Goal: Transaction & Acquisition: Purchase product/service

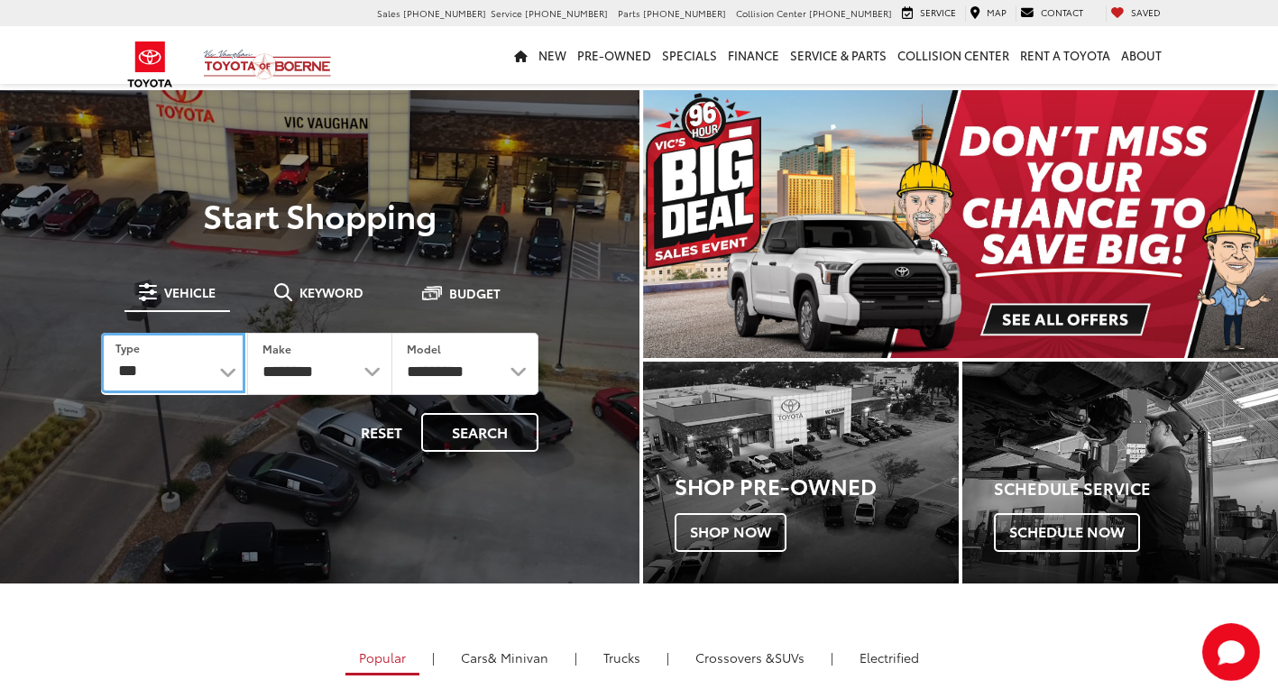
click at [115, 385] on select "*** *** **** *********" at bounding box center [173, 363] width 144 height 60
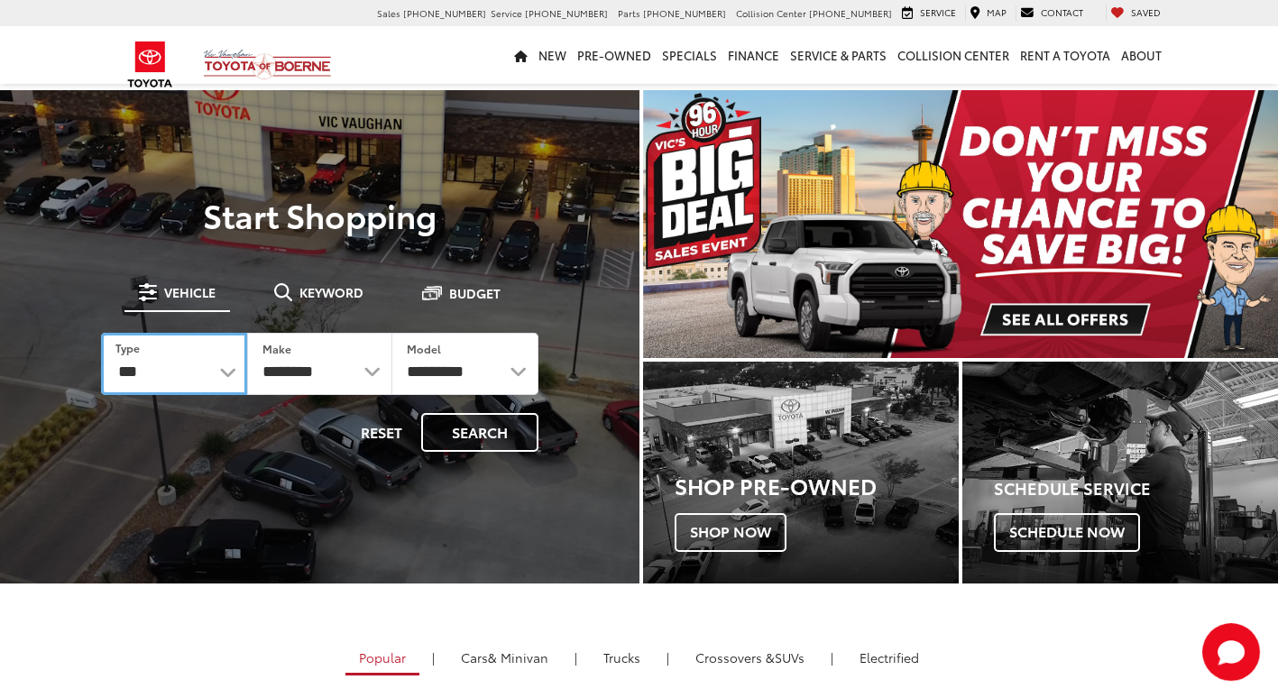
select select "******"
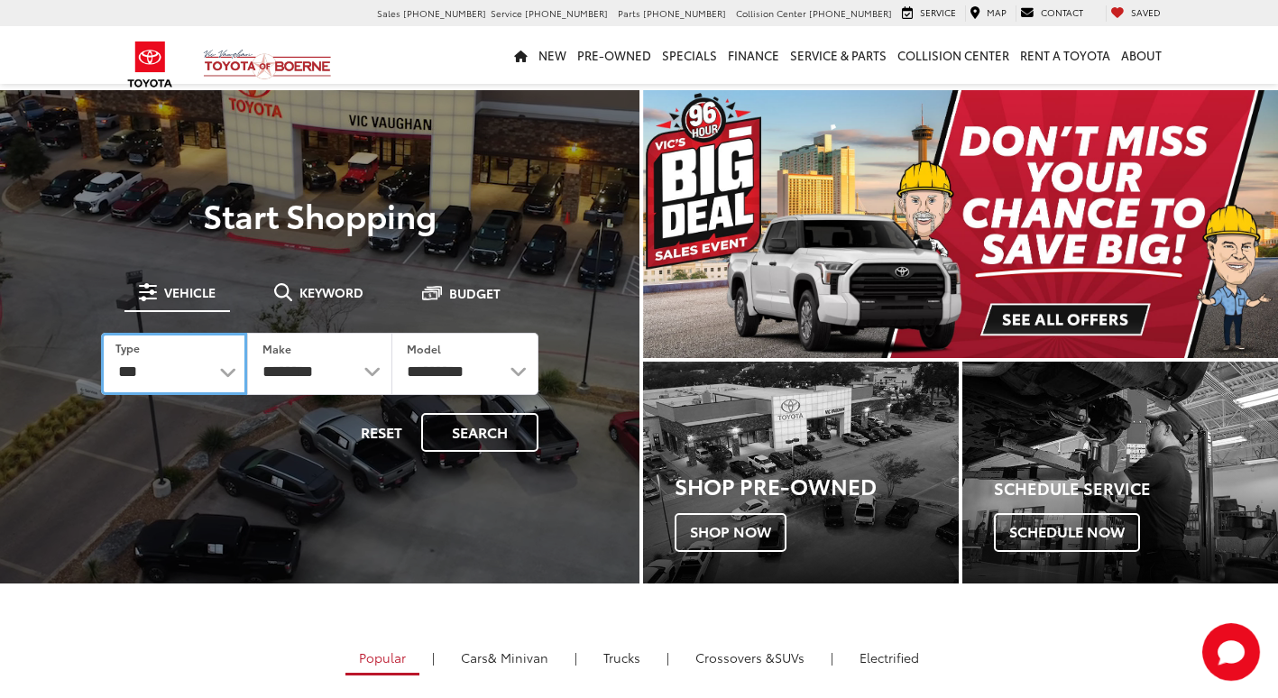
click at [101, 333] on select "*** *** **** *********" at bounding box center [174, 364] width 146 height 62
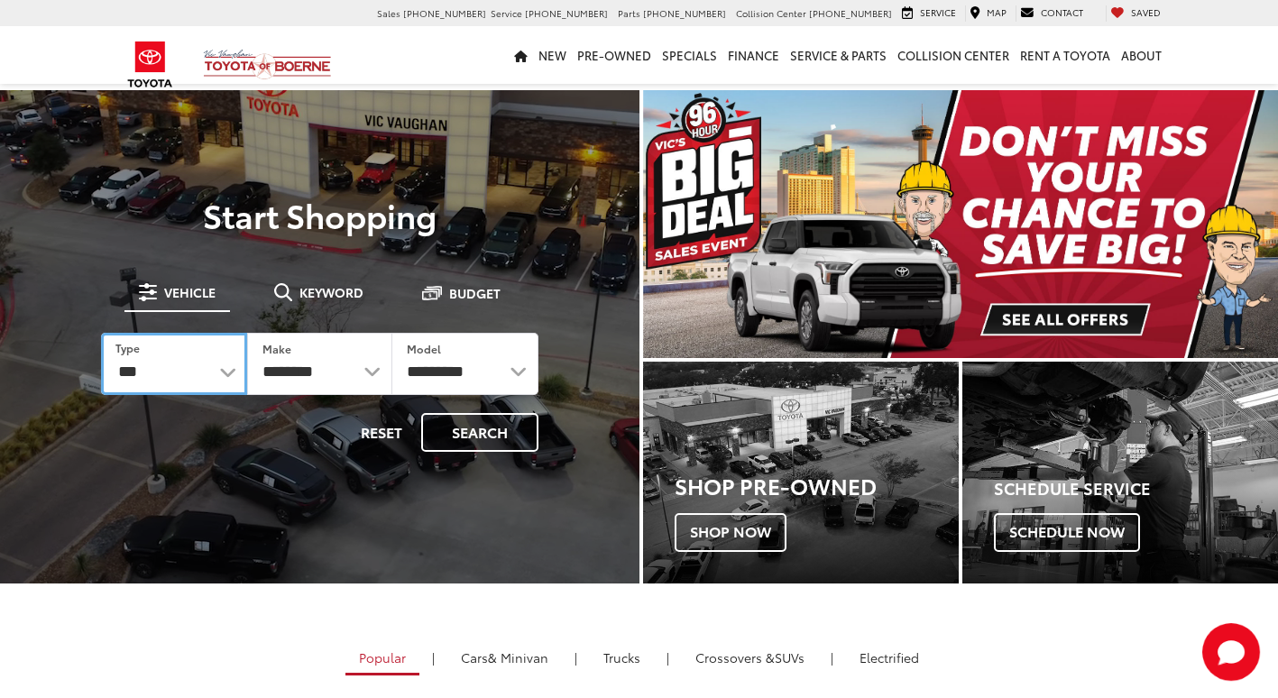
select select
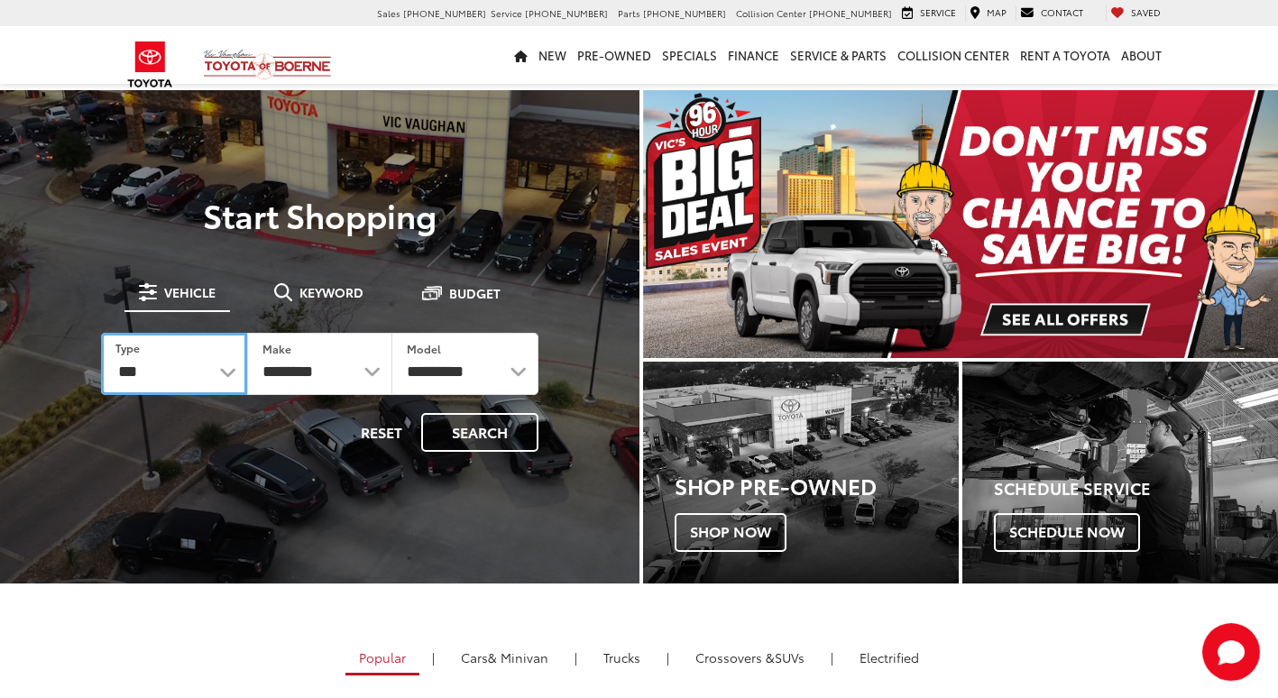
select select
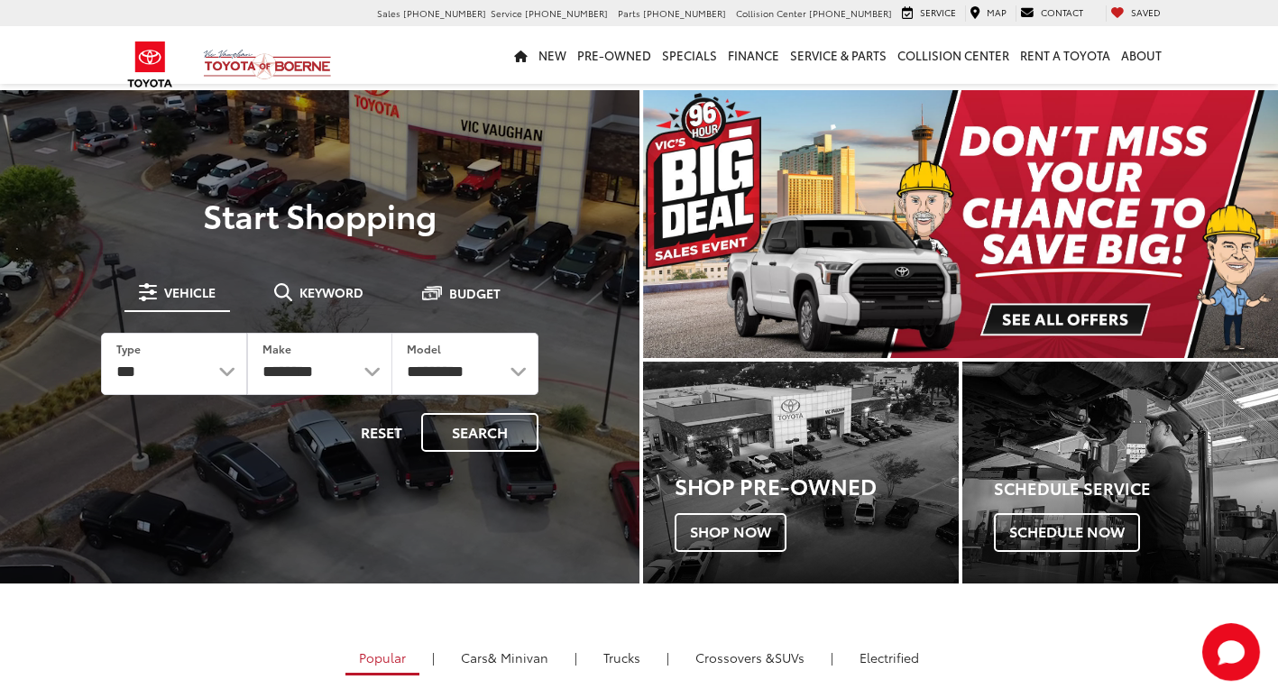
click at [466, 410] on form "**********" at bounding box center [320, 392] width 438 height 119
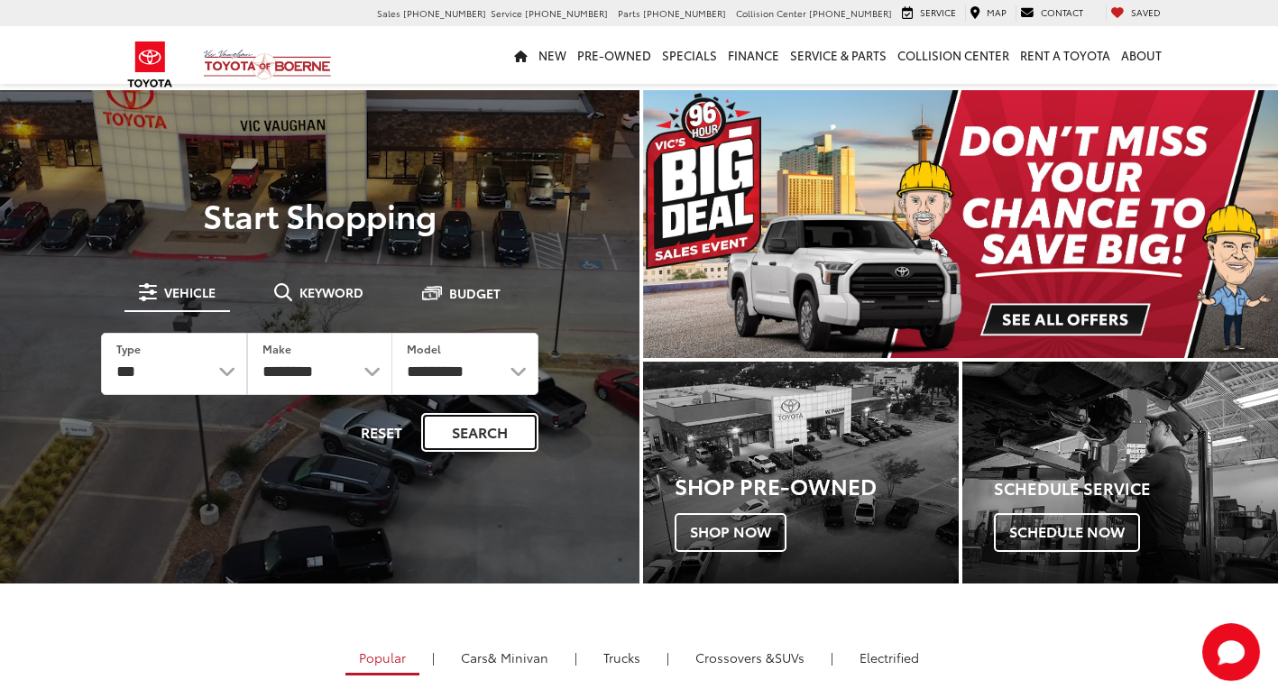
click at [467, 445] on button "Search" at bounding box center [479, 432] width 117 height 39
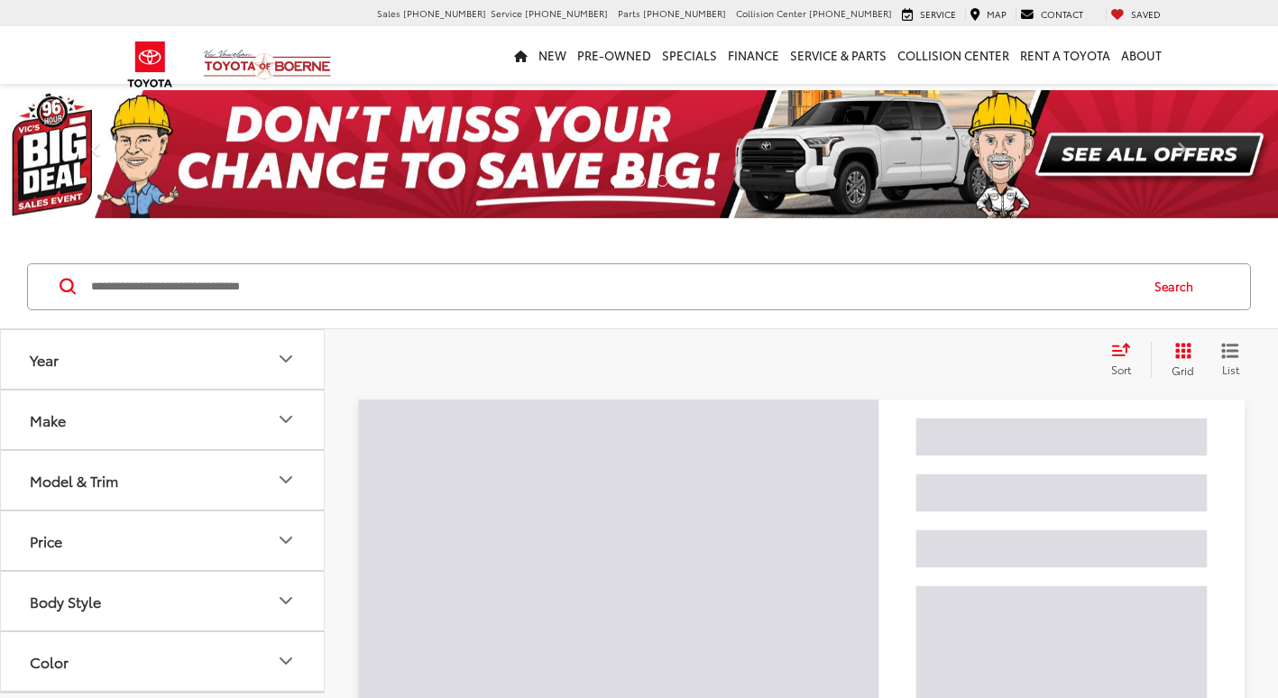
click at [283, 278] on input "Search by Make, Model, or Keyword" at bounding box center [613, 286] width 1048 height 43
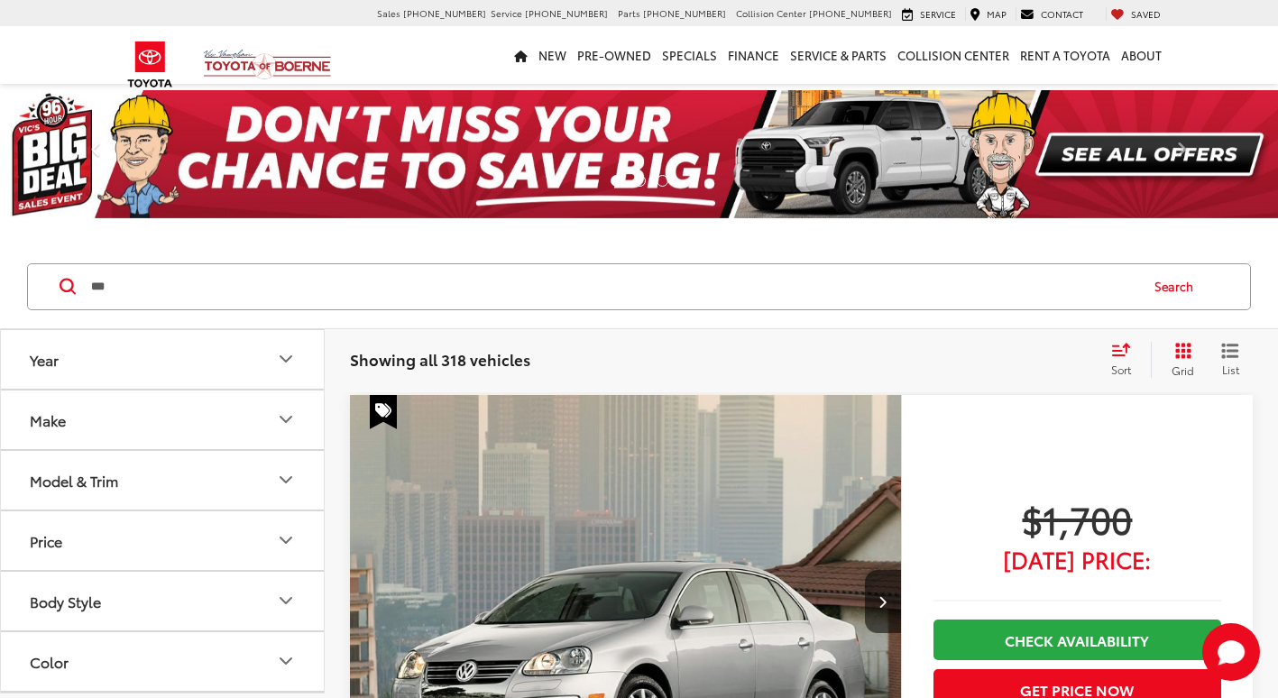
type input "***"
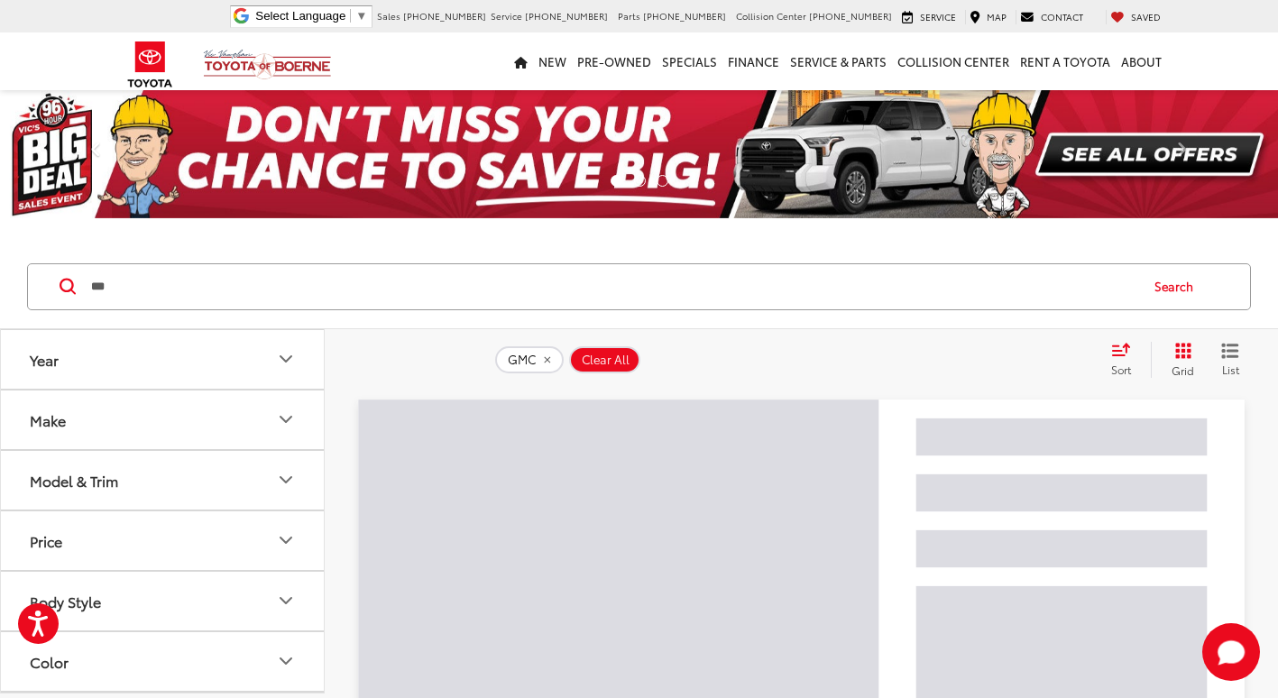
click at [1180, 351] on icon "Grid View" at bounding box center [1184, 351] width 16 height 16
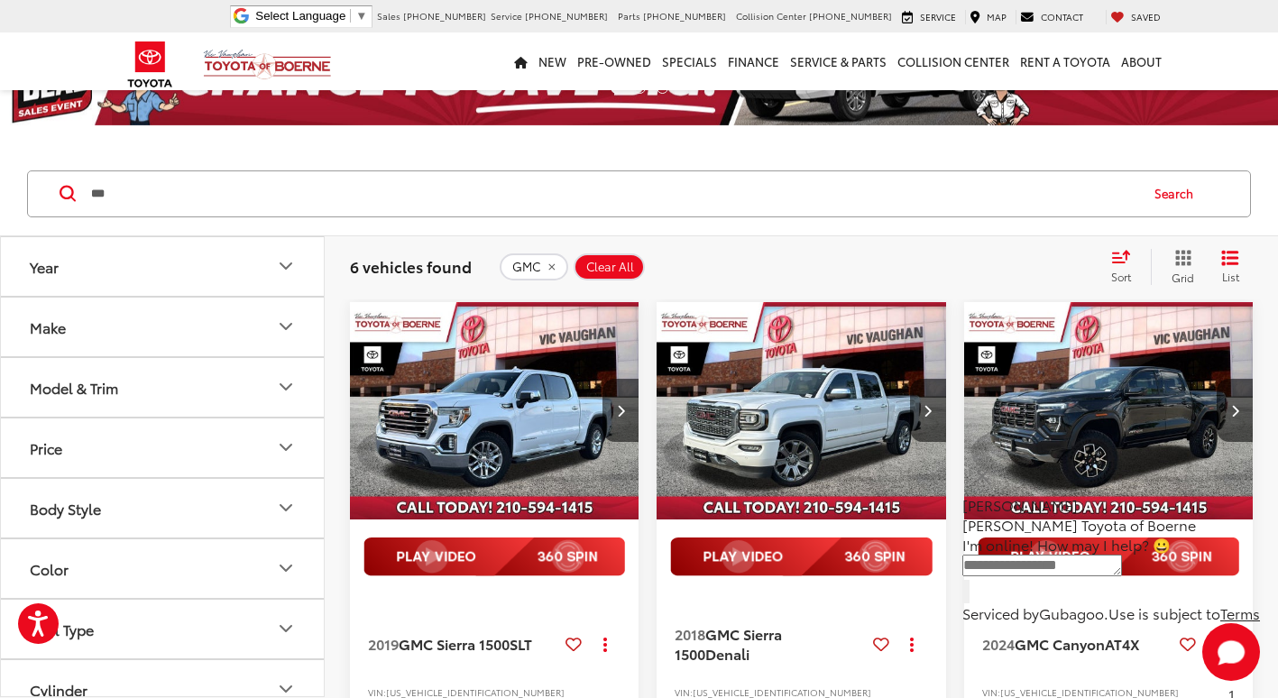
scroll to position [90, 0]
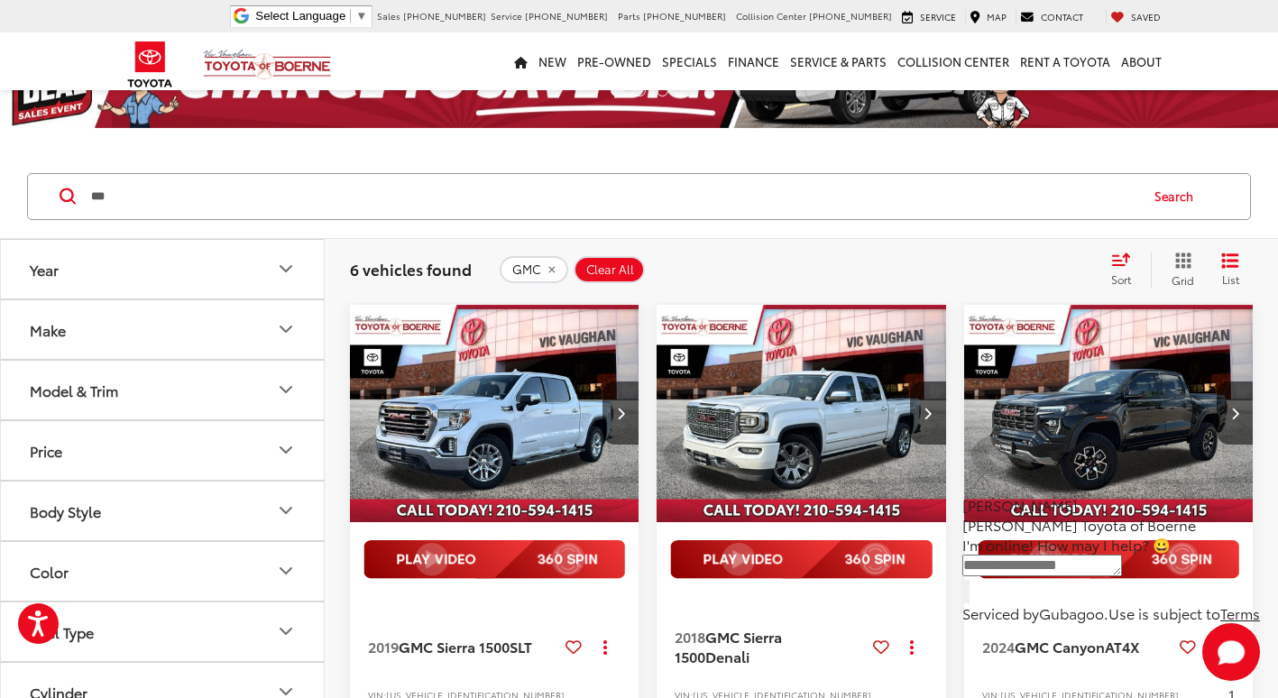
drag, startPoint x: 1104, startPoint y: 383, endPoint x: 810, endPoint y: 476, distance: 308.4
click at [1104, 383] on img "2024 GMC Canyon AT4X 0" at bounding box center [1109, 414] width 291 height 219
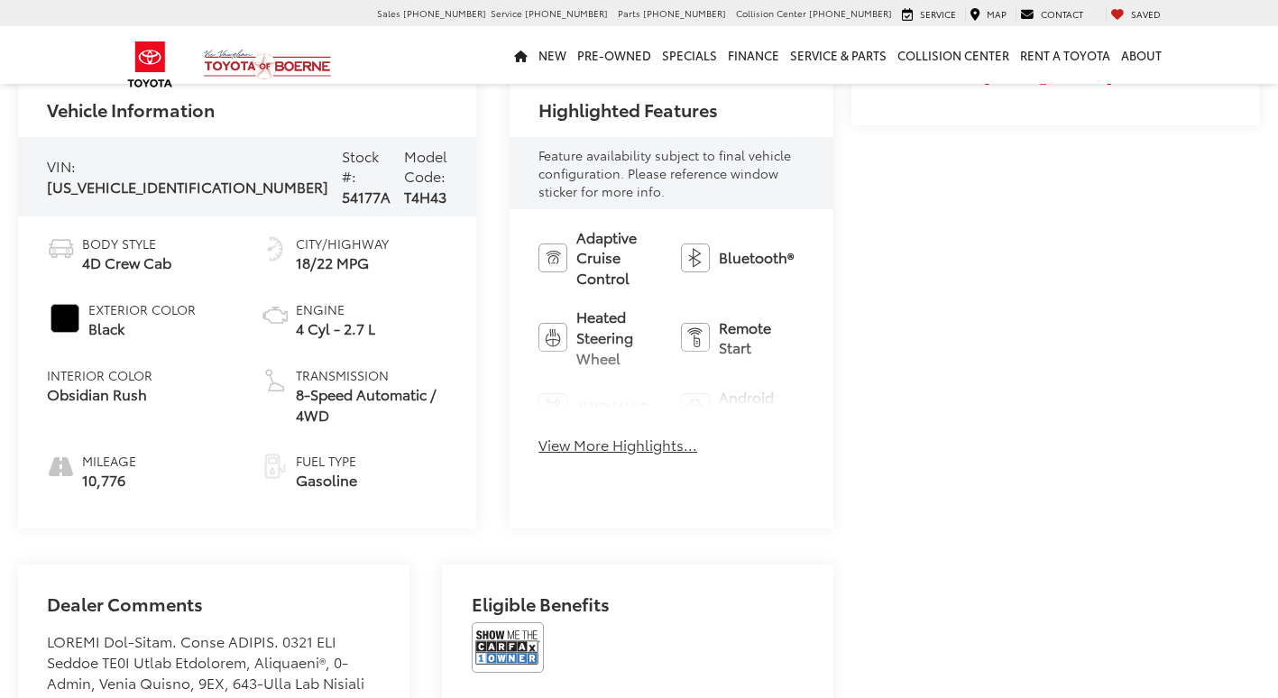
scroll to position [812, 0]
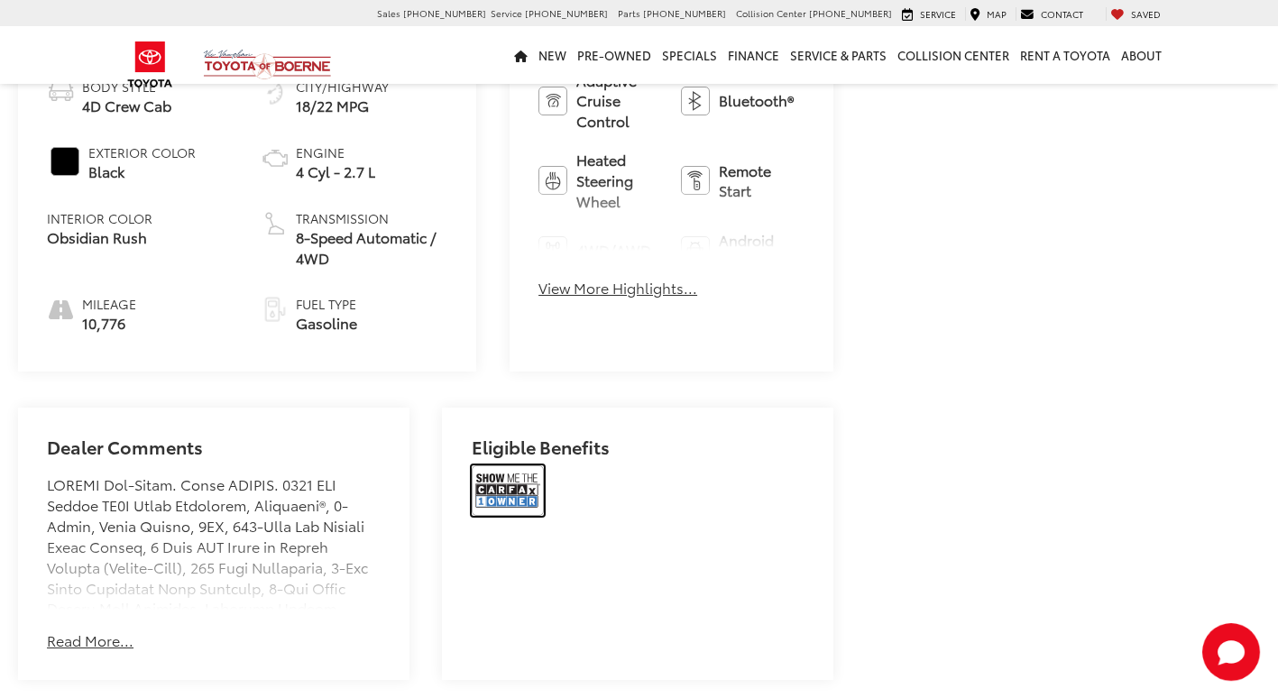
click at [476, 466] on img at bounding box center [508, 491] width 72 height 51
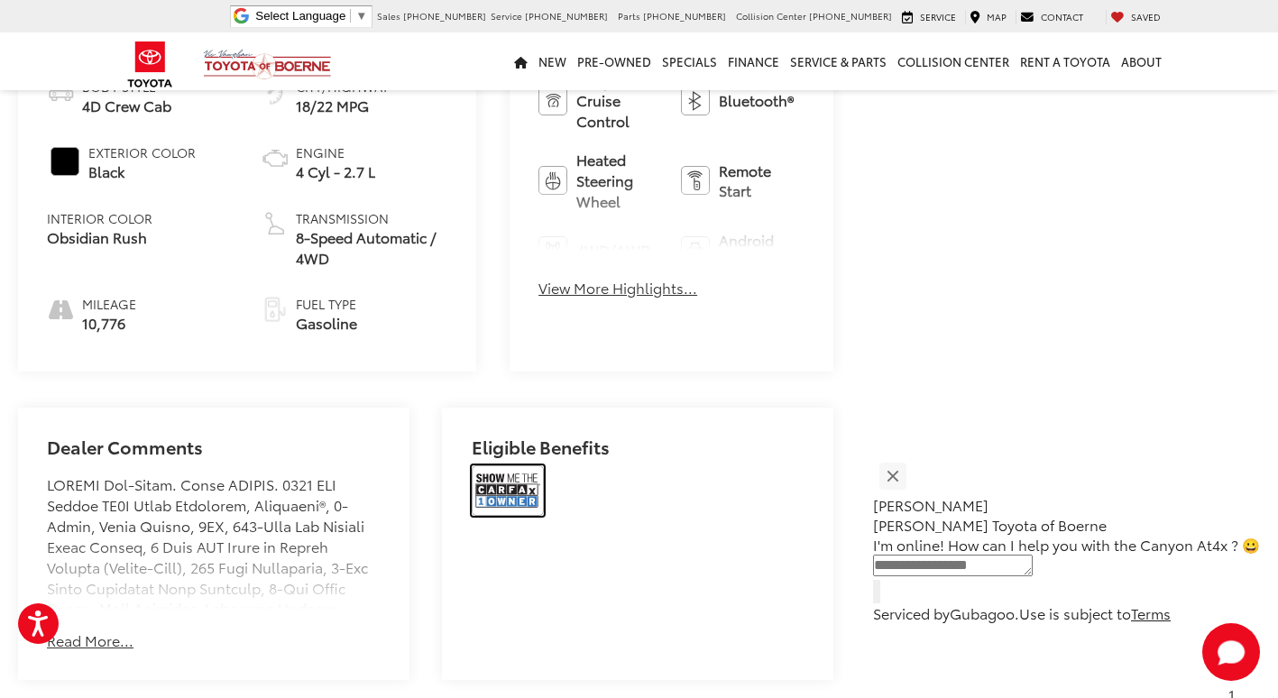
scroll to position [577, 0]
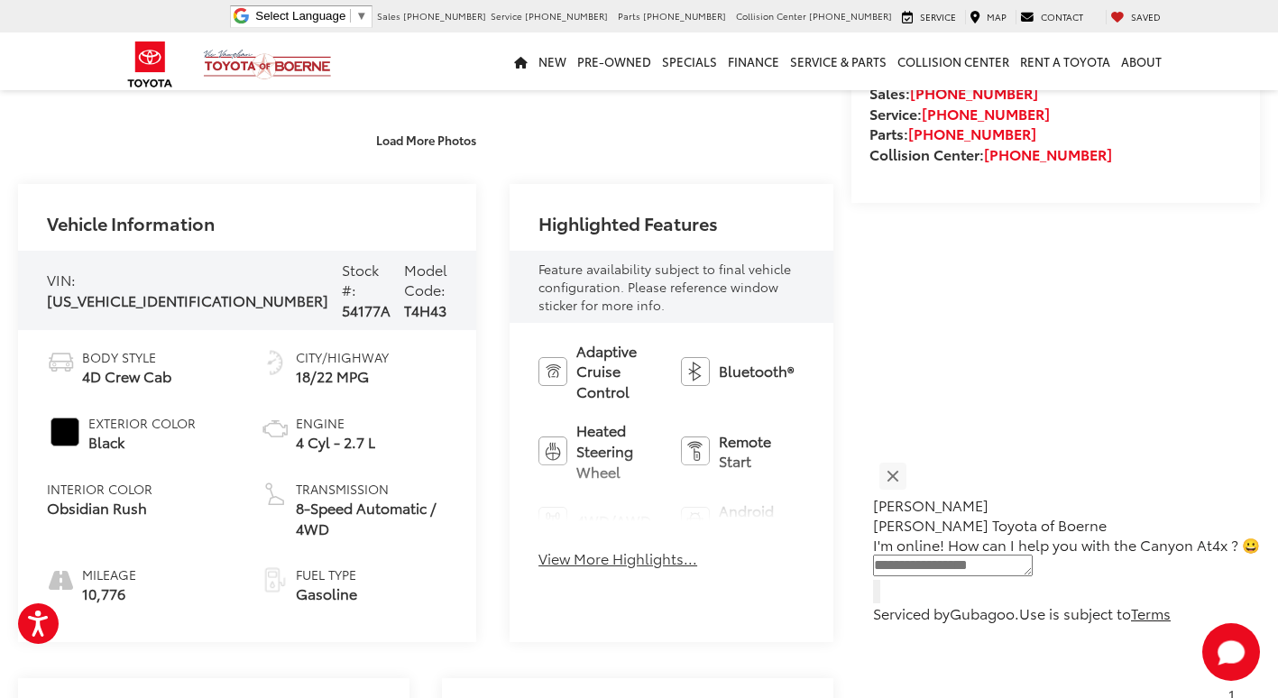
drag, startPoint x: 155, startPoint y: 490, endPoint x: 47, endPoint y: 505, distance: 109.3
click at [47, 505] on li "Interior Color Obsidian Rush" at bounding box center [140, 510] width 187 height 60
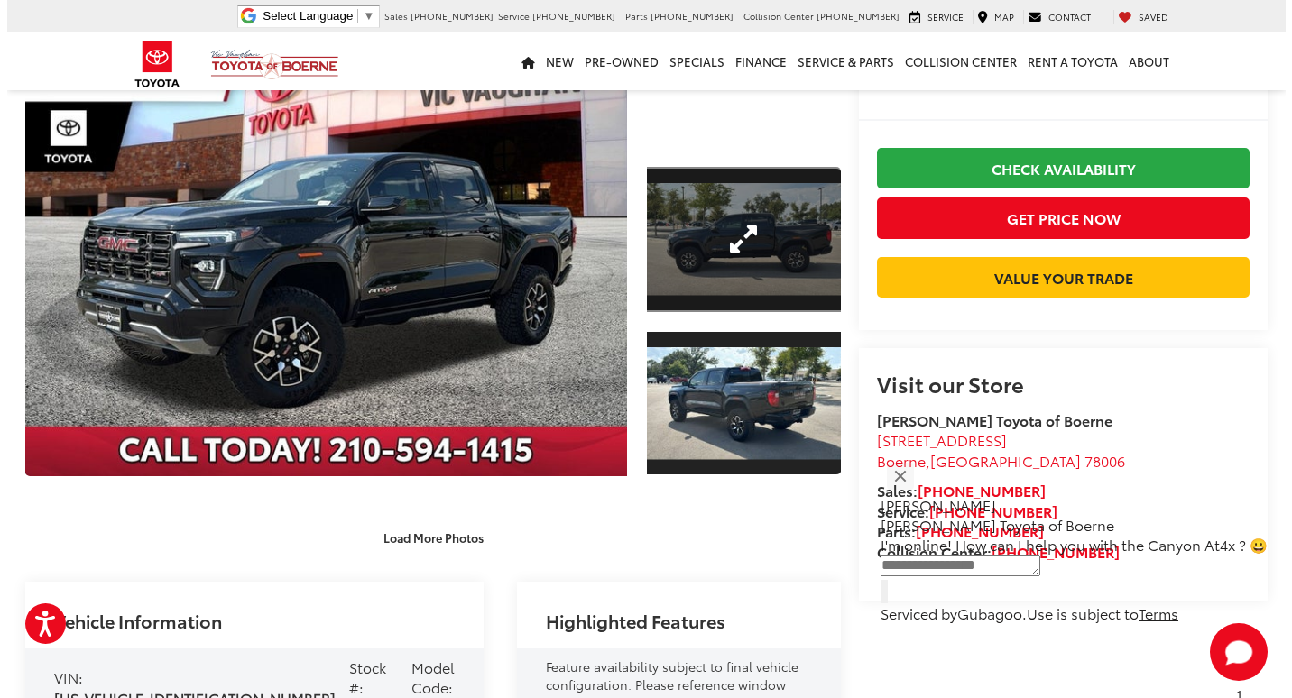
scroll to position [0, 0]
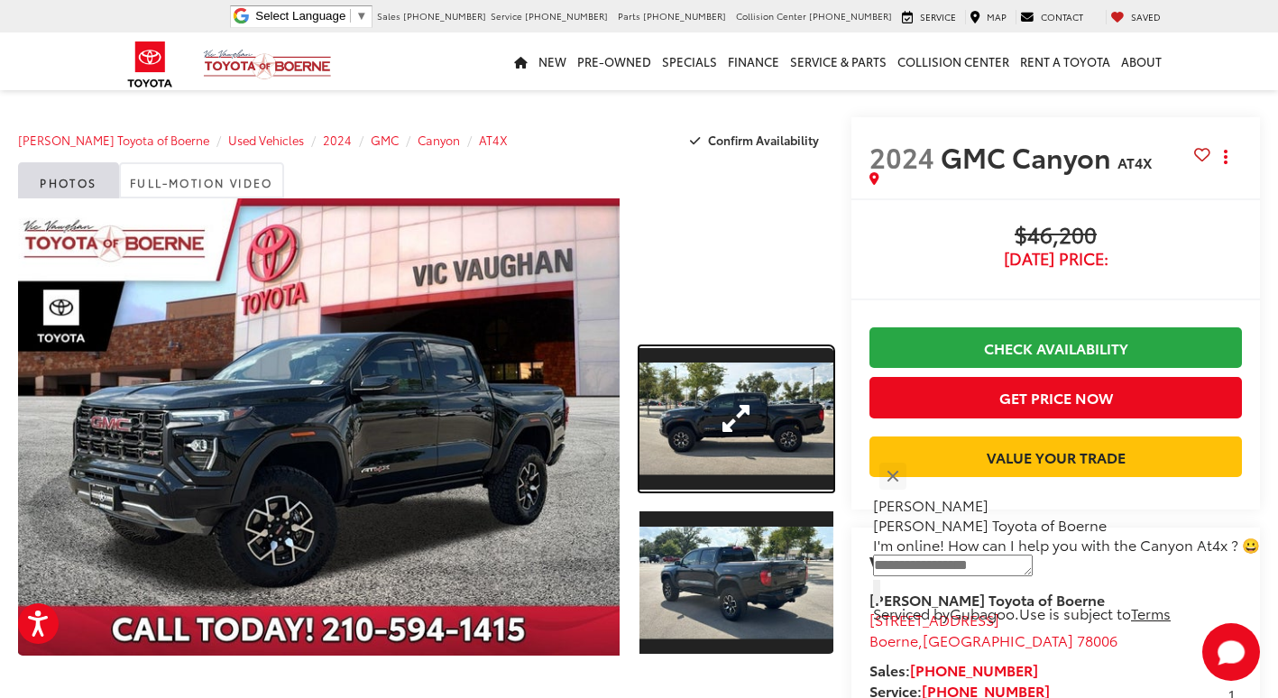
click at [810, 401] on link "Expand Photo 1" at bounding box center [737, 419] width 194 height 146
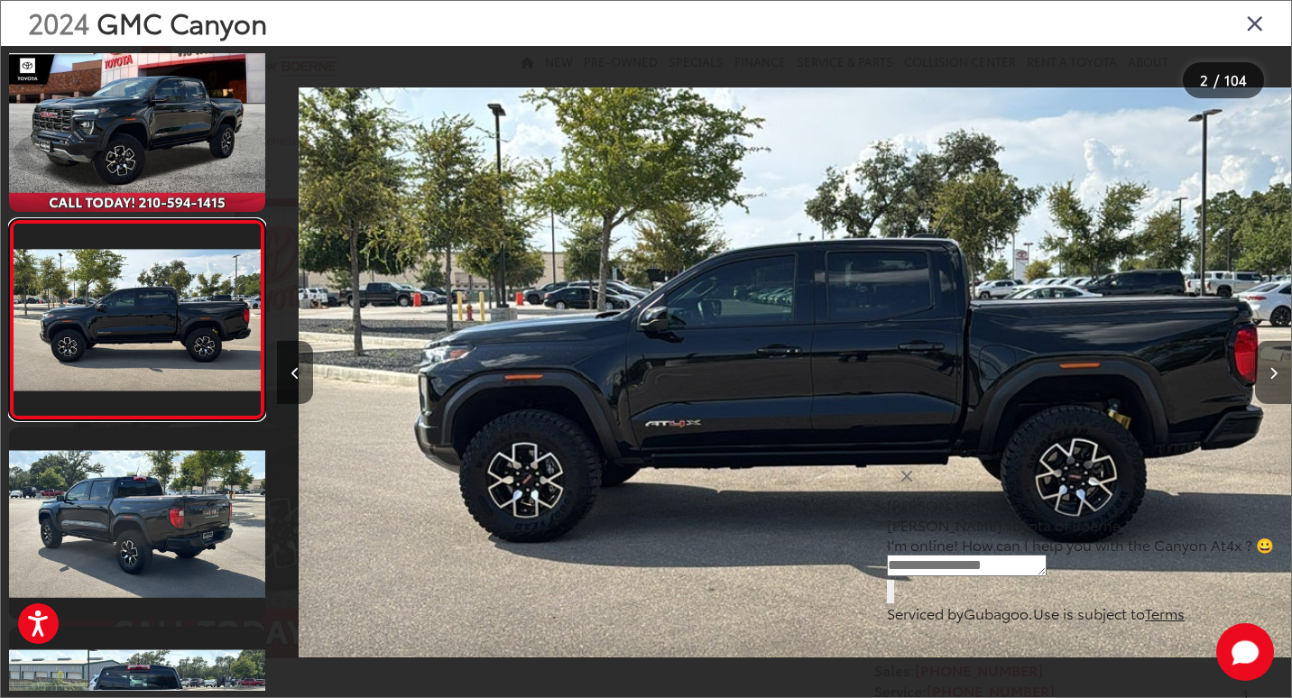
scroll to position [0, 1014]
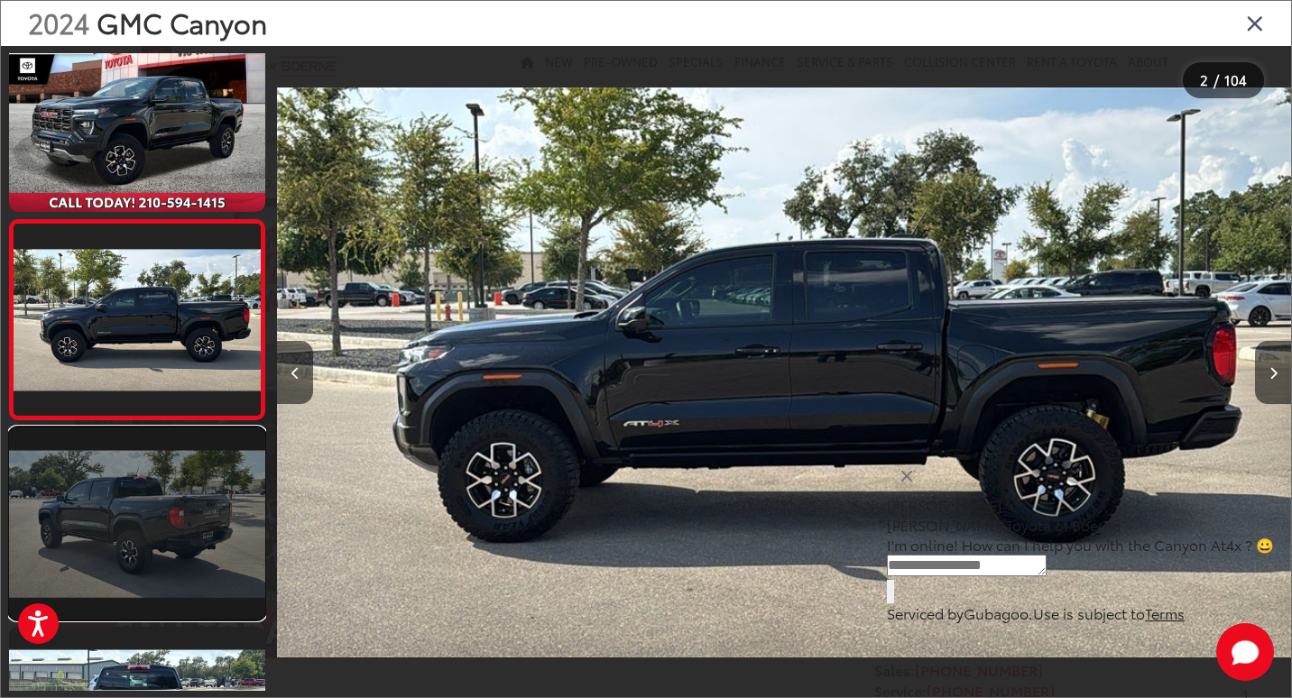
click at [235, 486] on link at bounding box center [137, 524] width 256 height 192
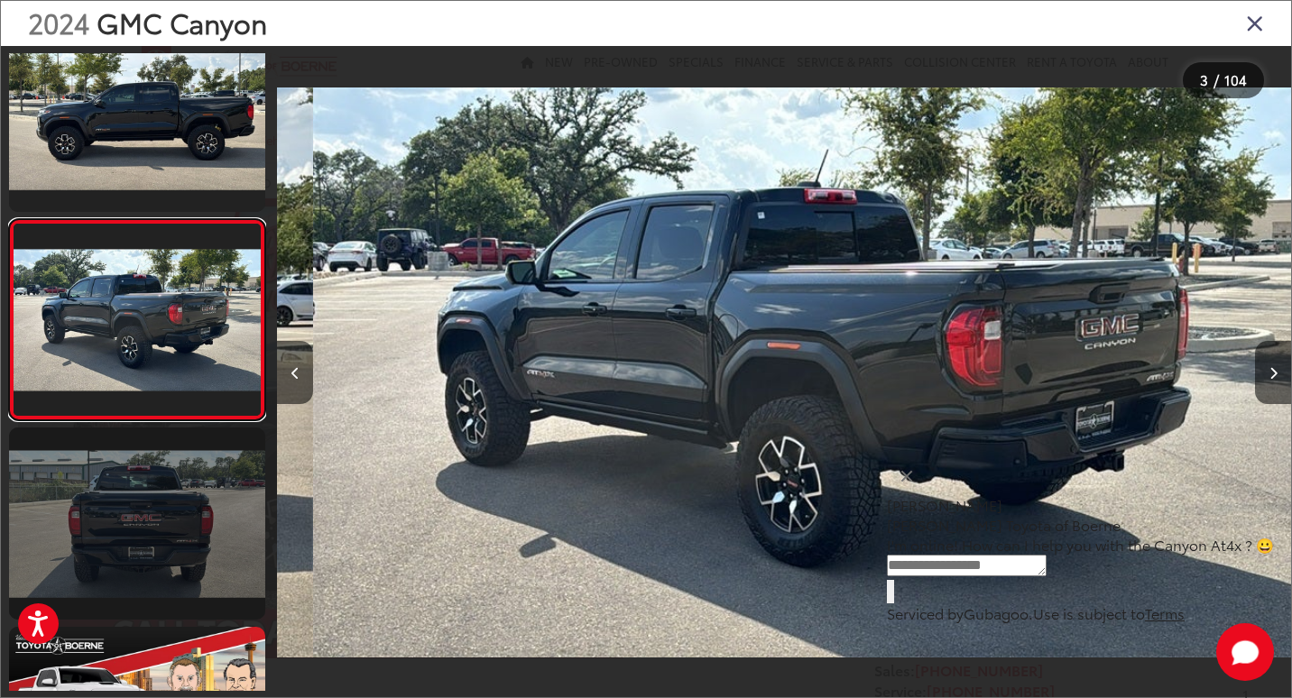
scroll to position [0, 2028]
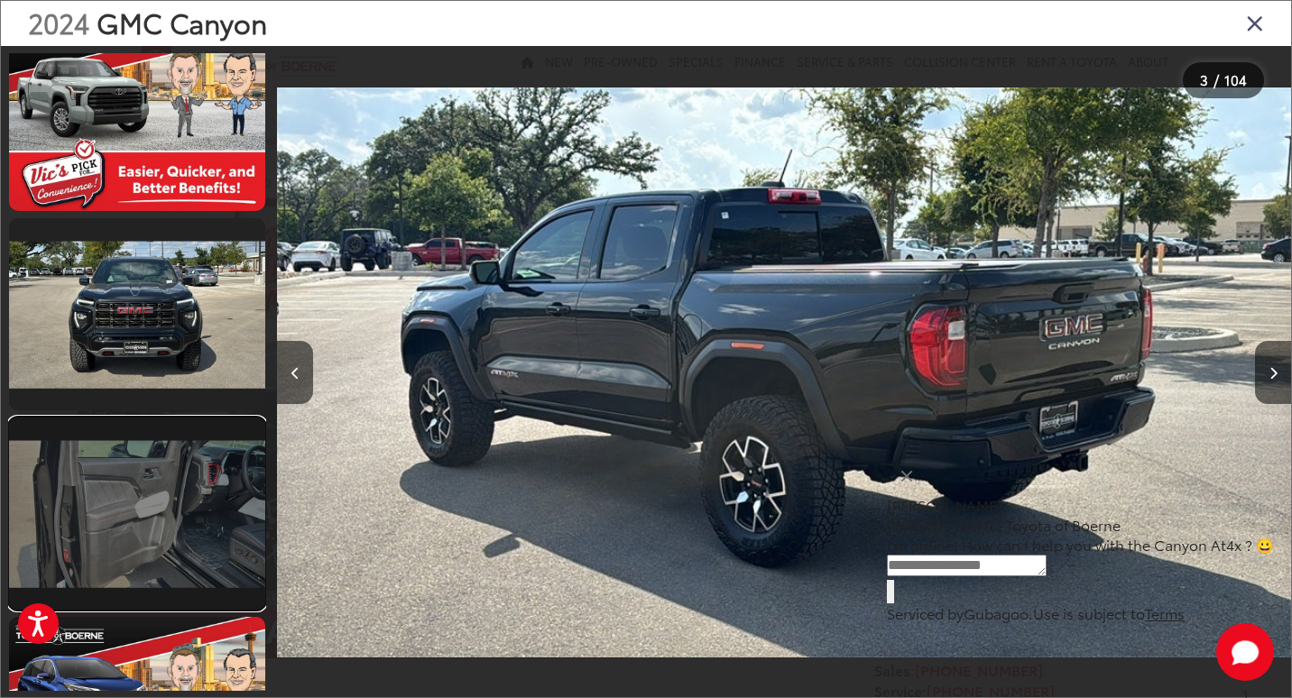
click at [124, 458] on link at bounding box center [137, 514] width 256 height 192
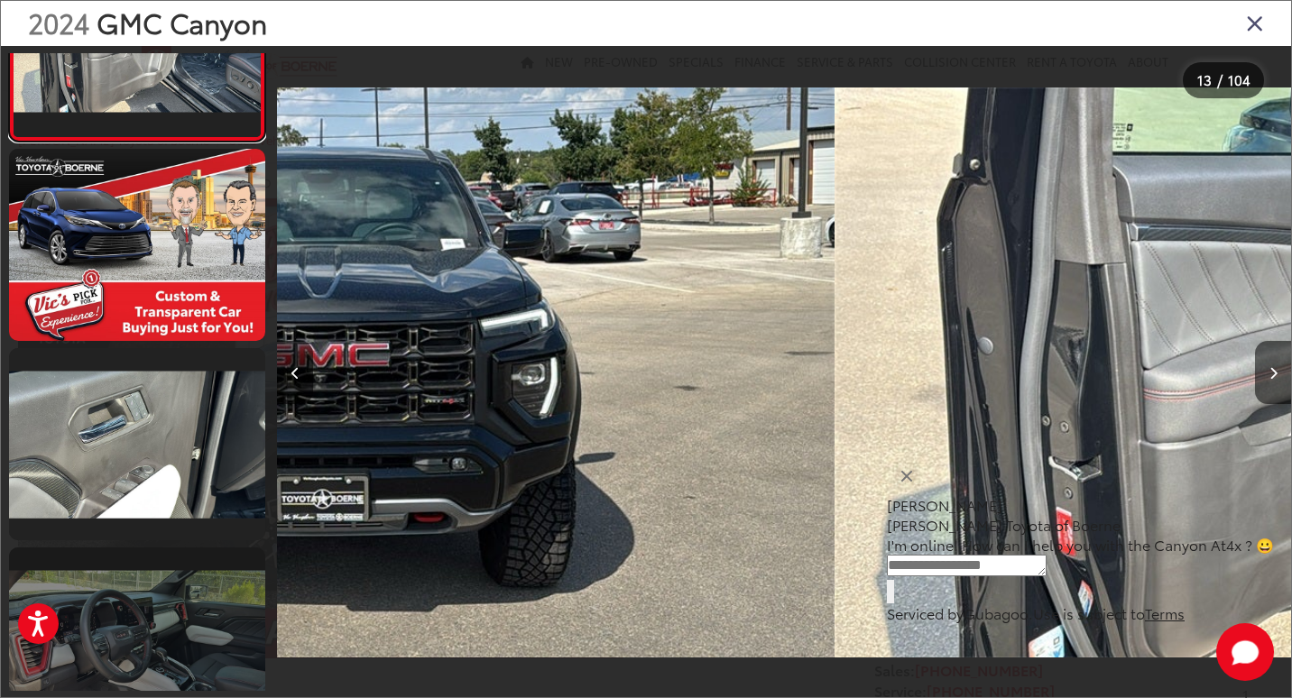
scroll to position [0, 12168]
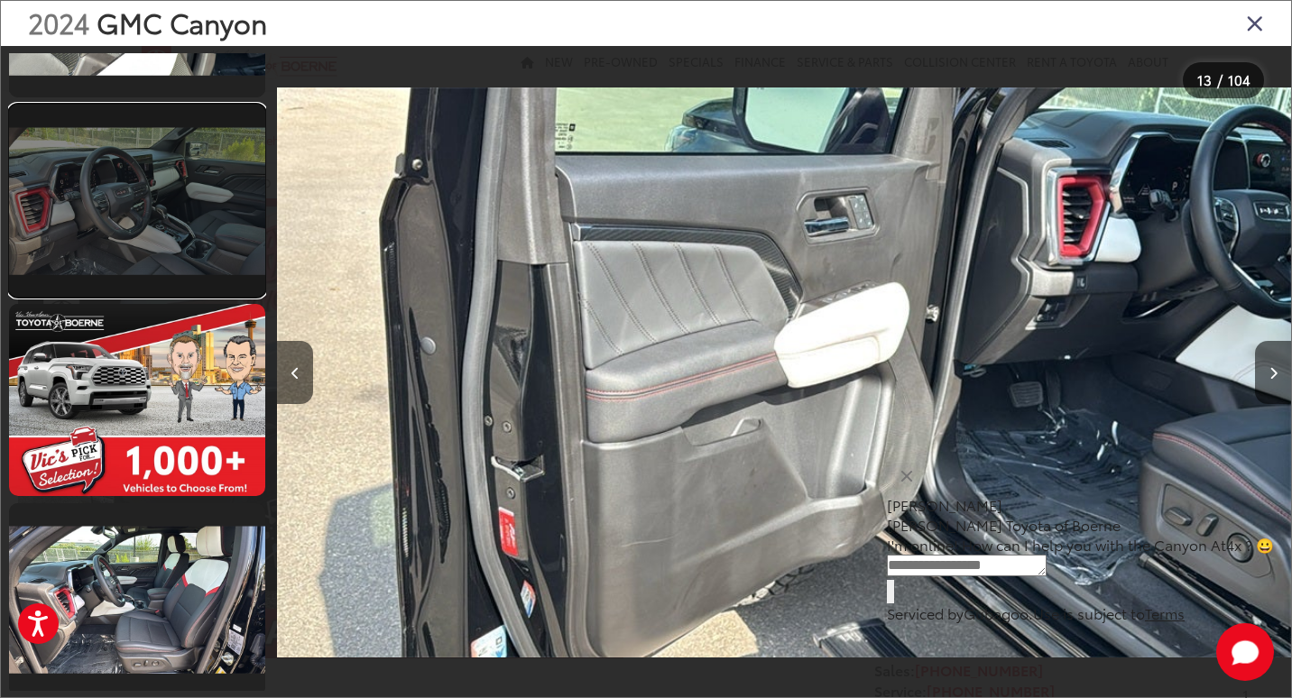
click at [183, 234] on link at bounding box center [137, 201] width 256 height 192
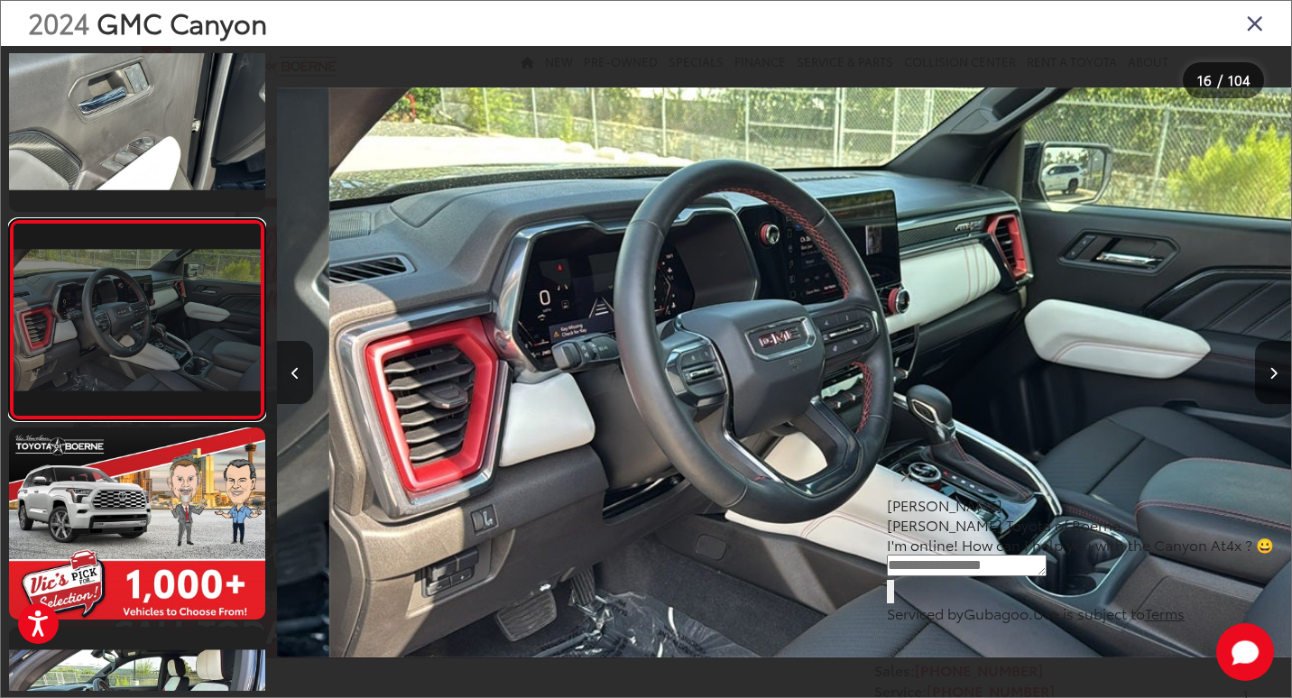
scroll to position [0, 15210]
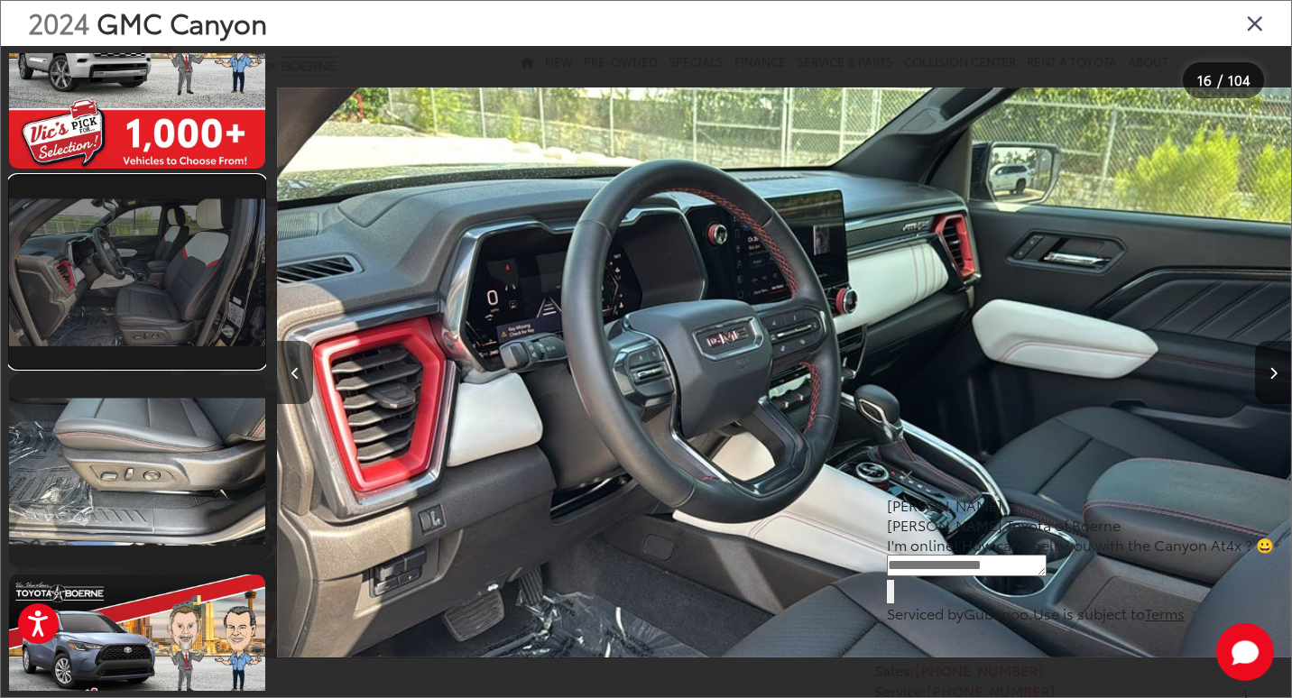
click at [173, 331] on link at bounding box center [137, 272] width 256 height 192
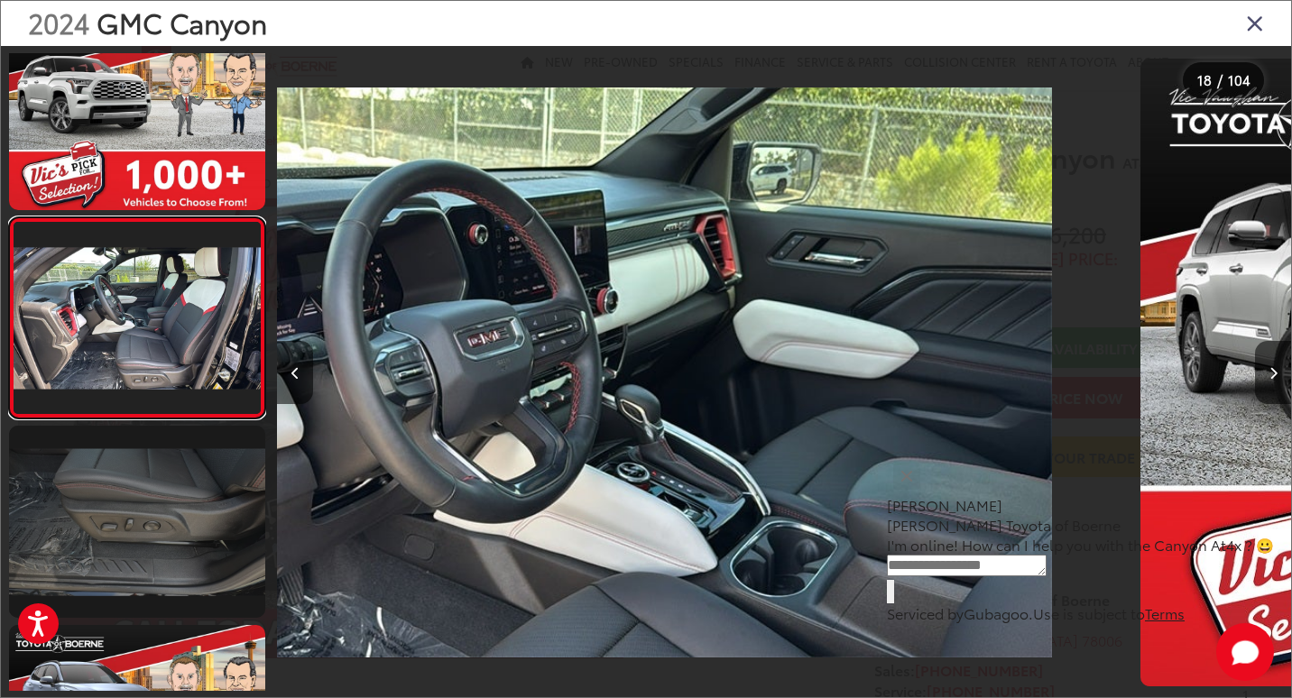
scroll to position [0, 0]
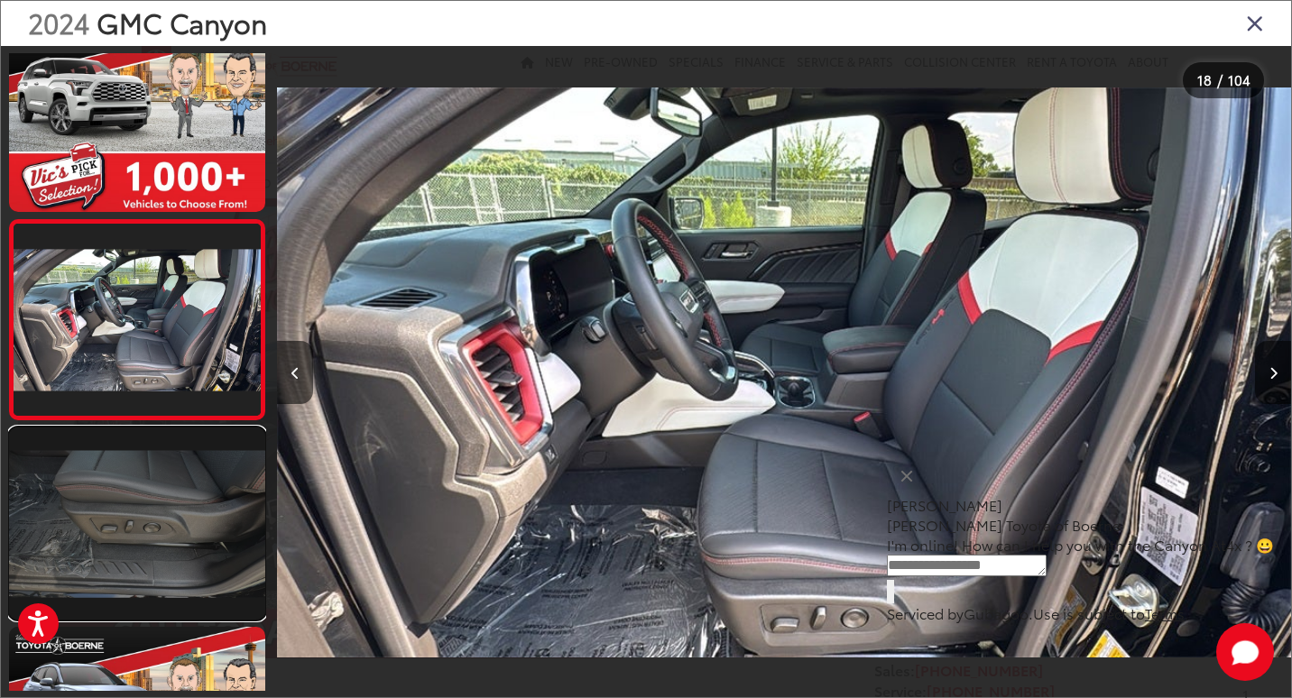
click at [187, 507] on link at bounding box center [137, 524] width 256 height 192
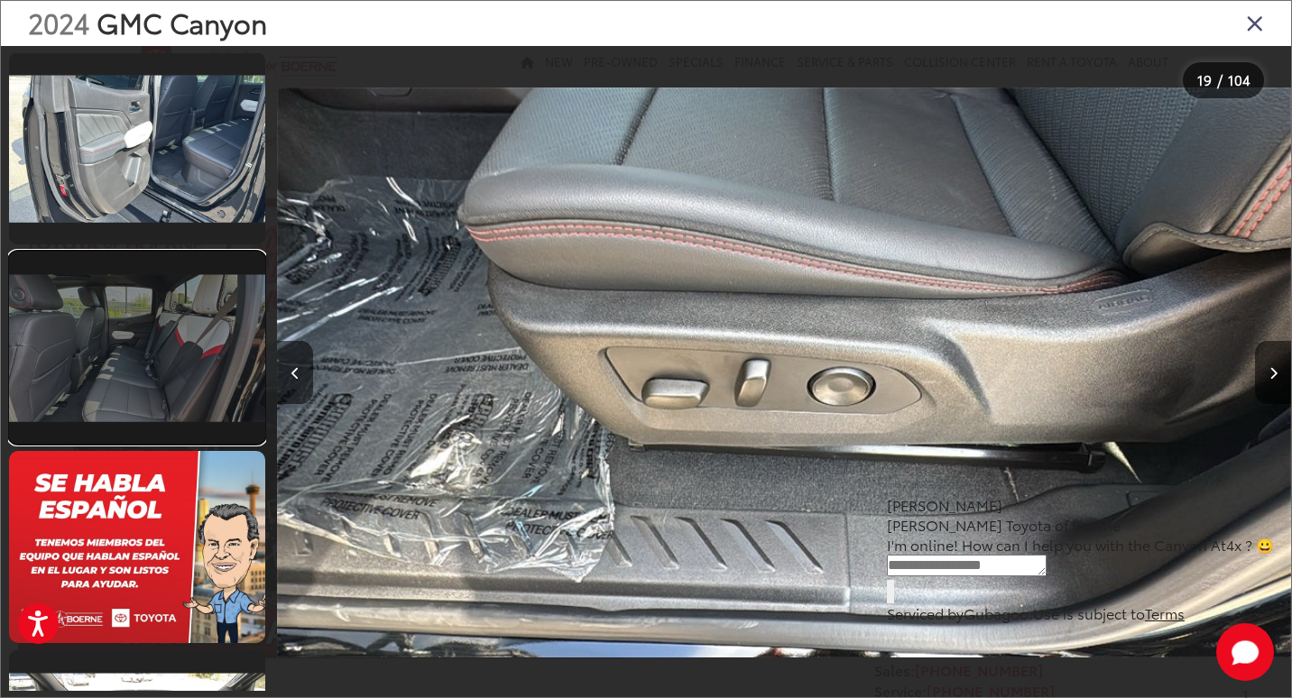
click at [145, 350] on link at bounding box center [137, 348] width 256 height 192
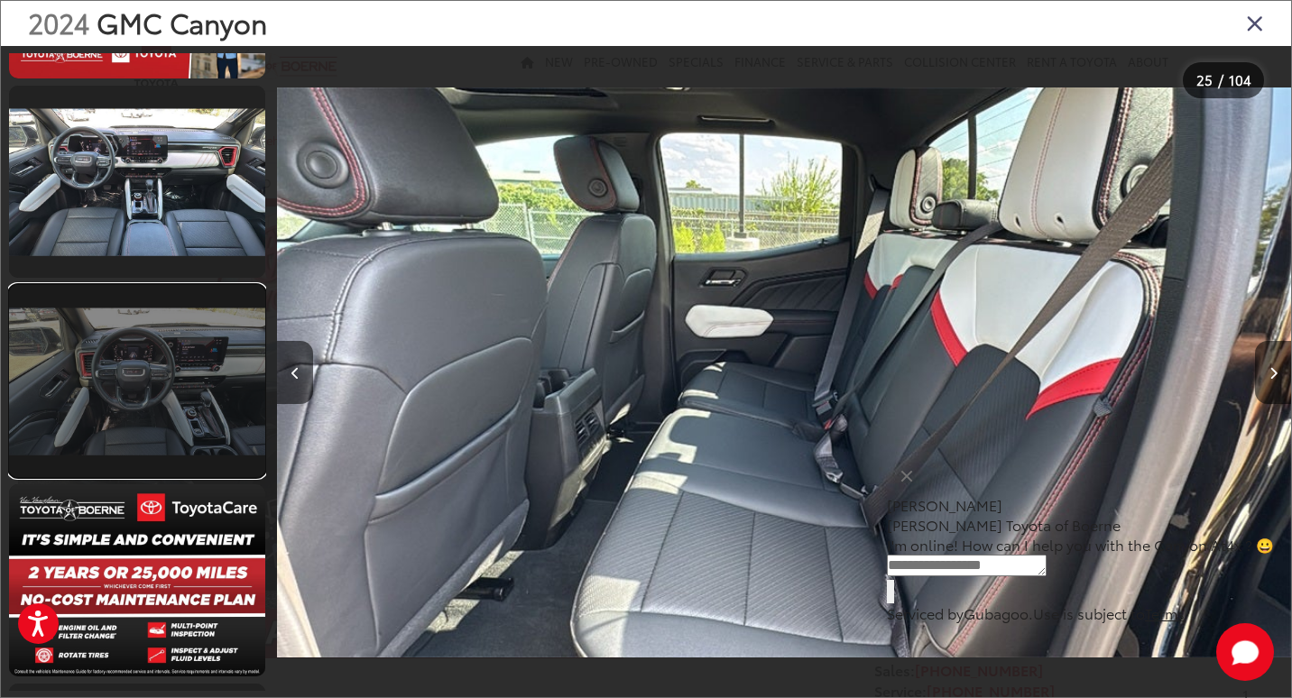
click at [231, 397] on link at bounding box center [137, 381] width 256 height 192
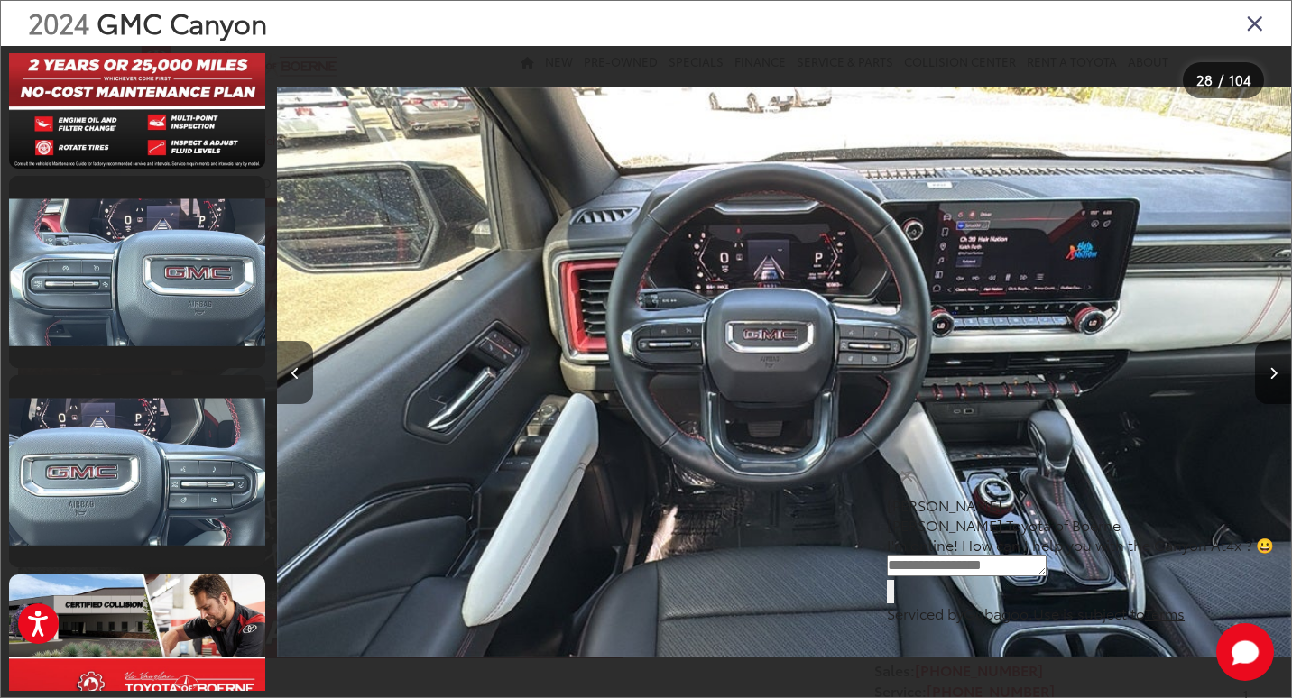
click at [1249, 30] on icon "Close gallery" at bounding box center [1255, 22] width 18 height 23
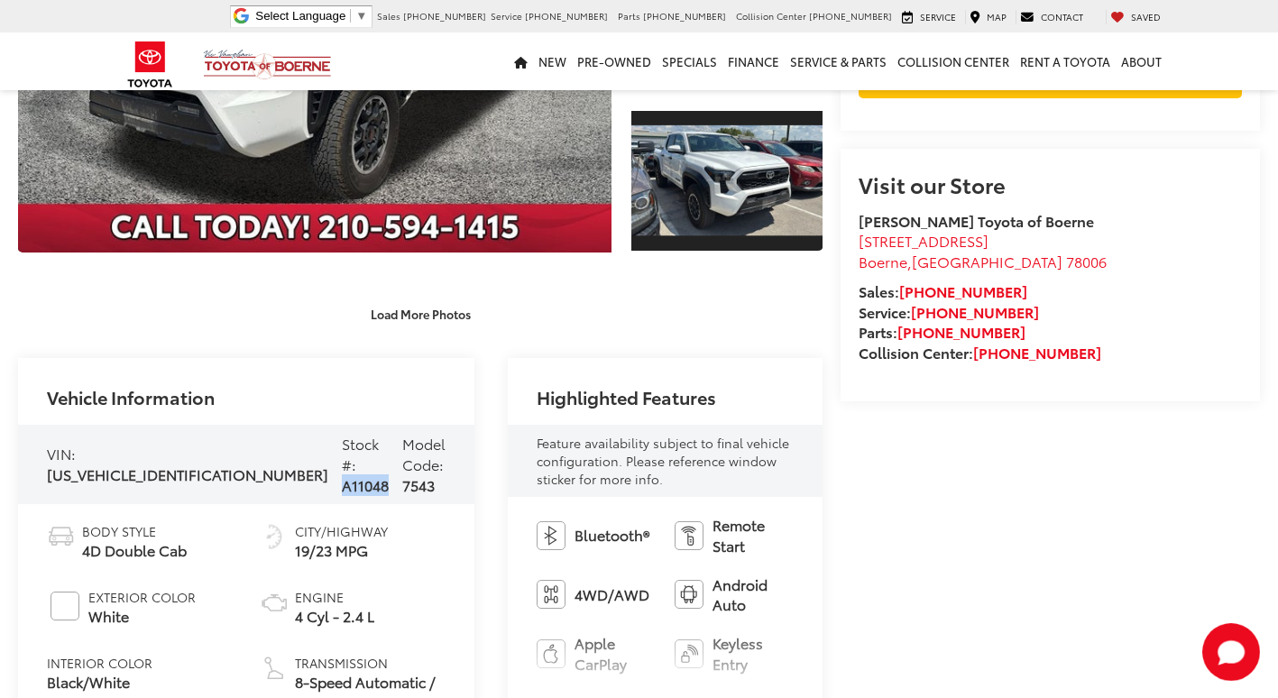
drag, startPoint x: 275, startPoint y: 469, endPoint x: 206, endPoint y: 459, distance: 70.2
click at [206, 459] on div "VIN: [US_VEHICLE_IDENTIFICATION_NUMBER] Stock #: A11048 Model Code: 7543" at bounding box center [246, 464] width 456 height 79
drag, startPoint x: 206, startPoint y: 459, endPoint x: 219, endPoint y: 465, distance: 14.6
copy span "A11048"
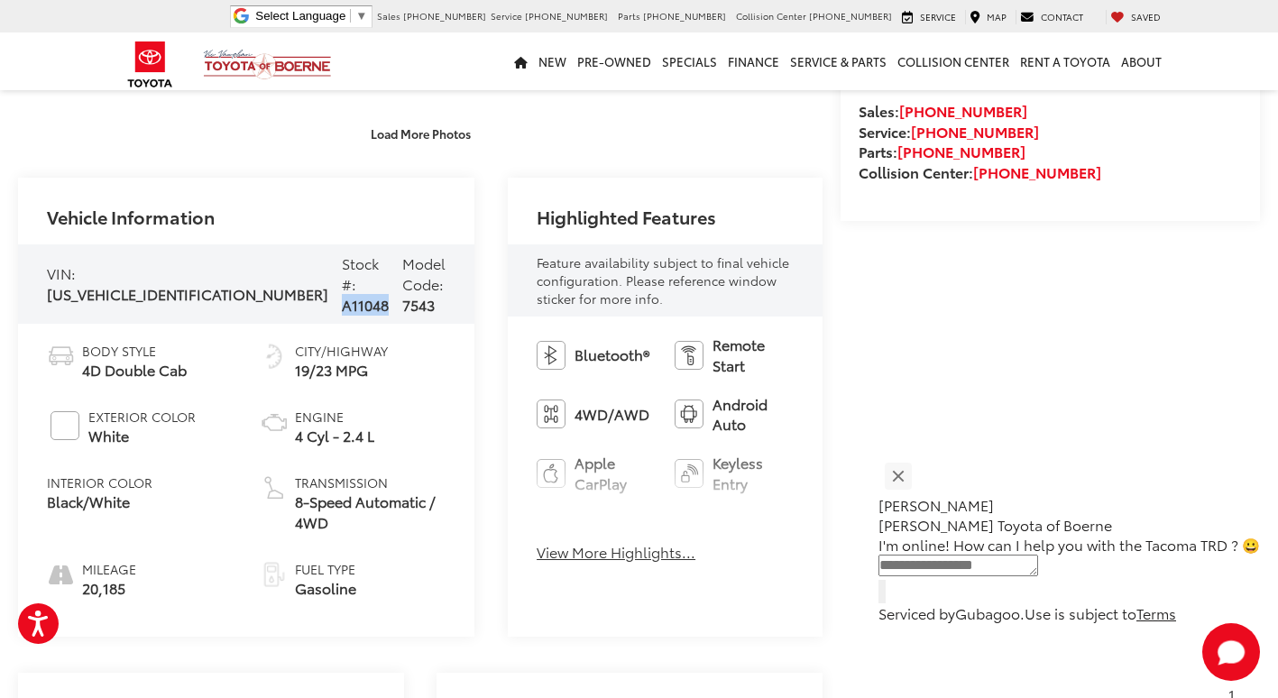
scroll to position [1119, 0]
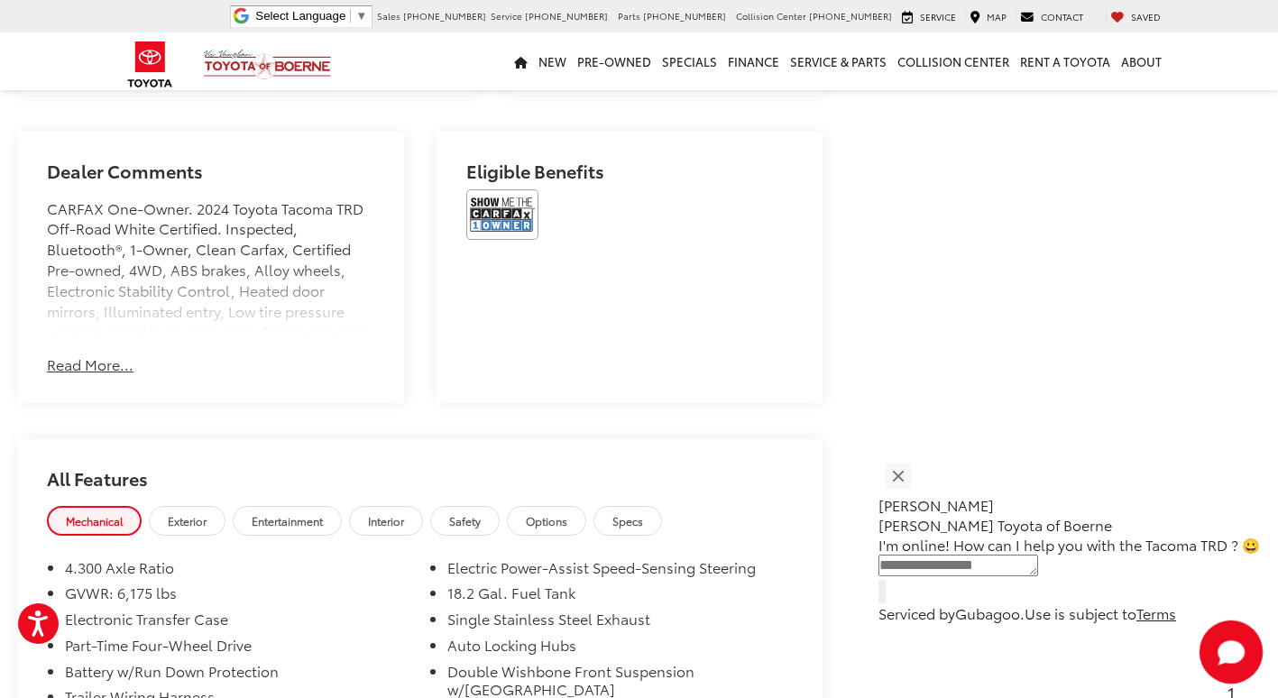
click at [1197, 688] on div "1" at bounding box center [1231, 694] width 69 height 23
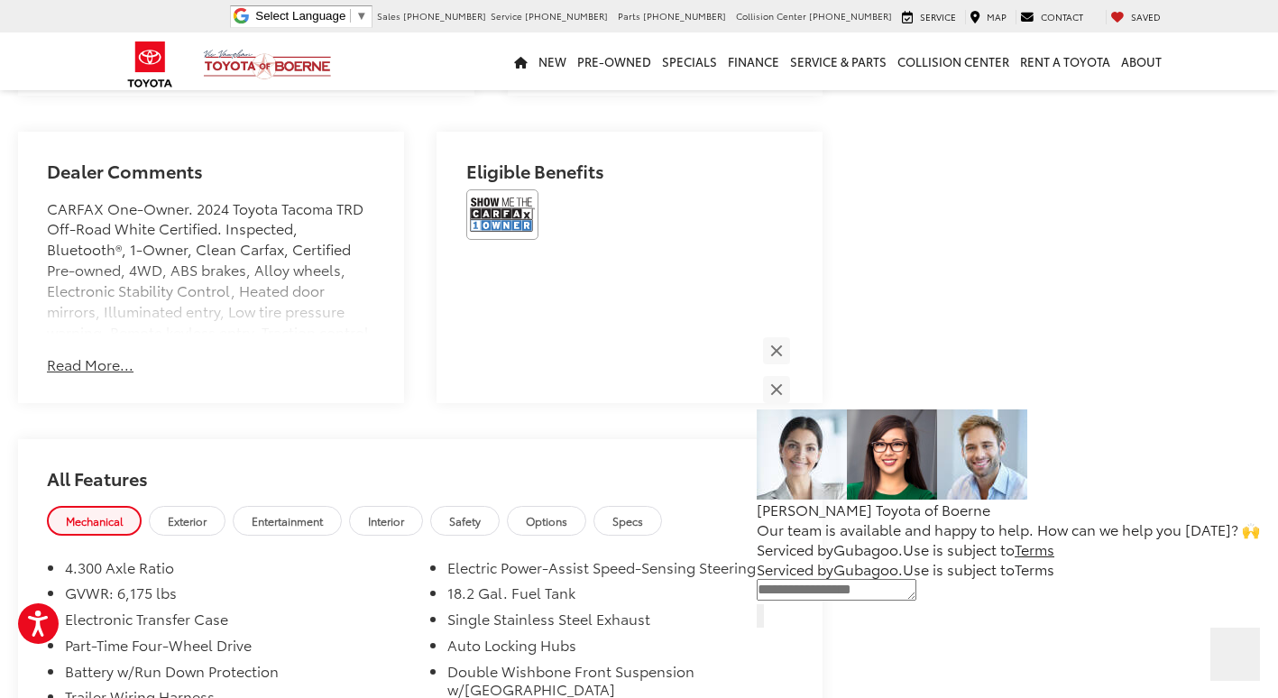
click at [1235, 652] on icon "Start Chat" at bounding box center [1235, 652] width 0 height 0
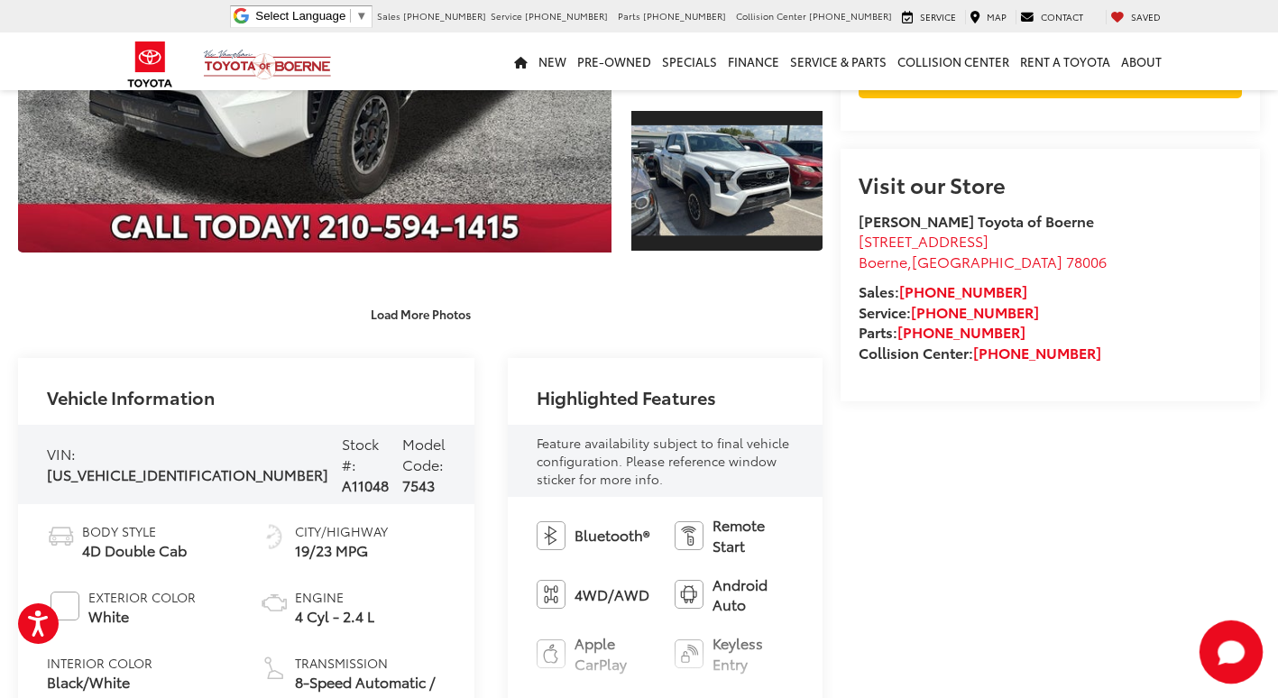
scroll to position [36, 0]
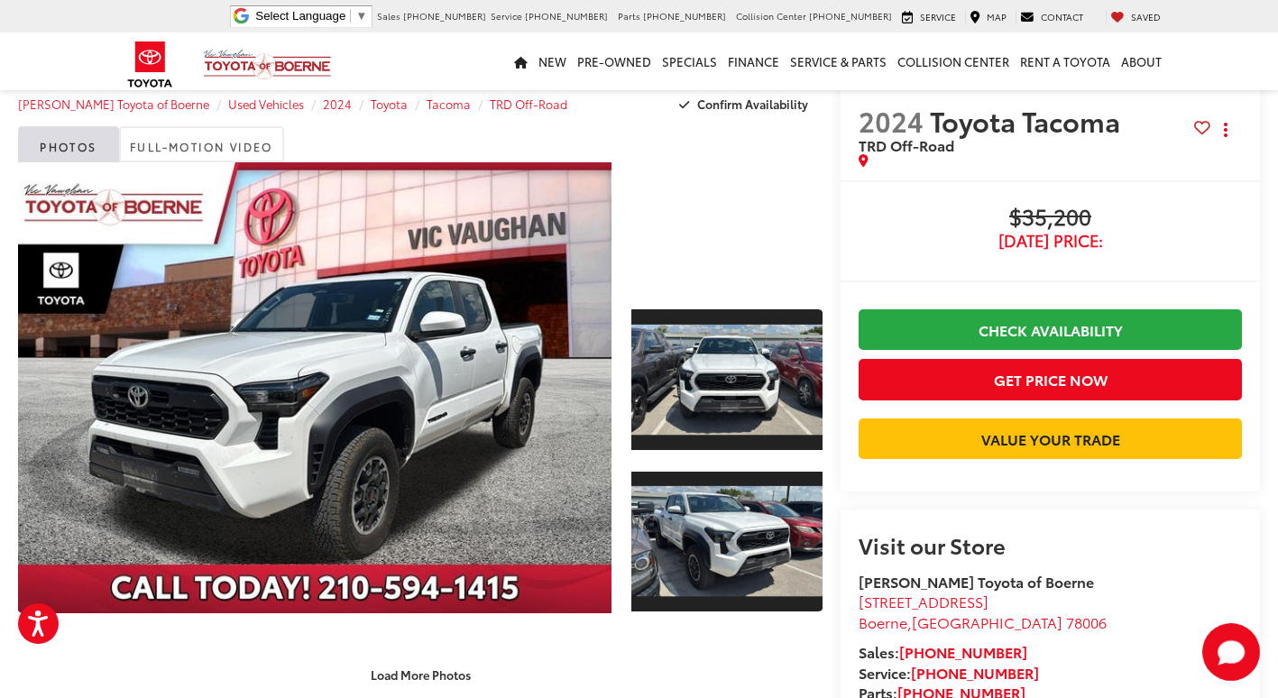
click at [733, 254] on div at bounding box center [727, 226] width 191 height 128
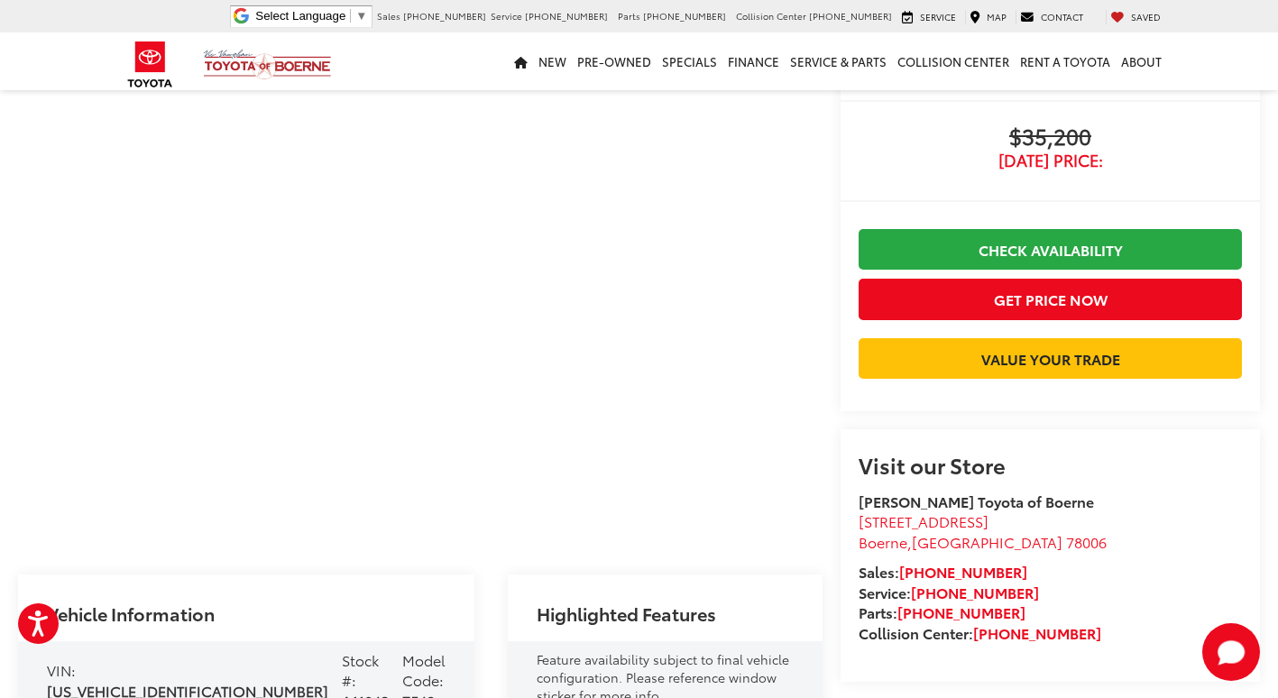
scroll to position [0, 0]
